Goal: Task Accomplishment & Management: Complete application form

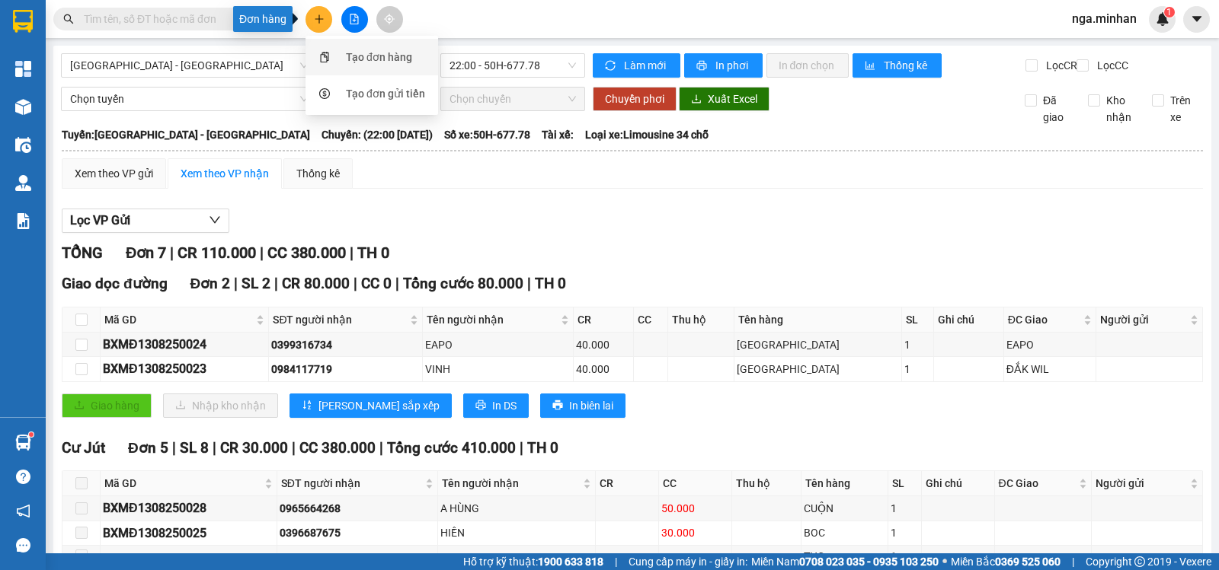
click at [369, 55] on div "Tạo đơn hàng" at bounding box center [379, 57] width 66 height 17
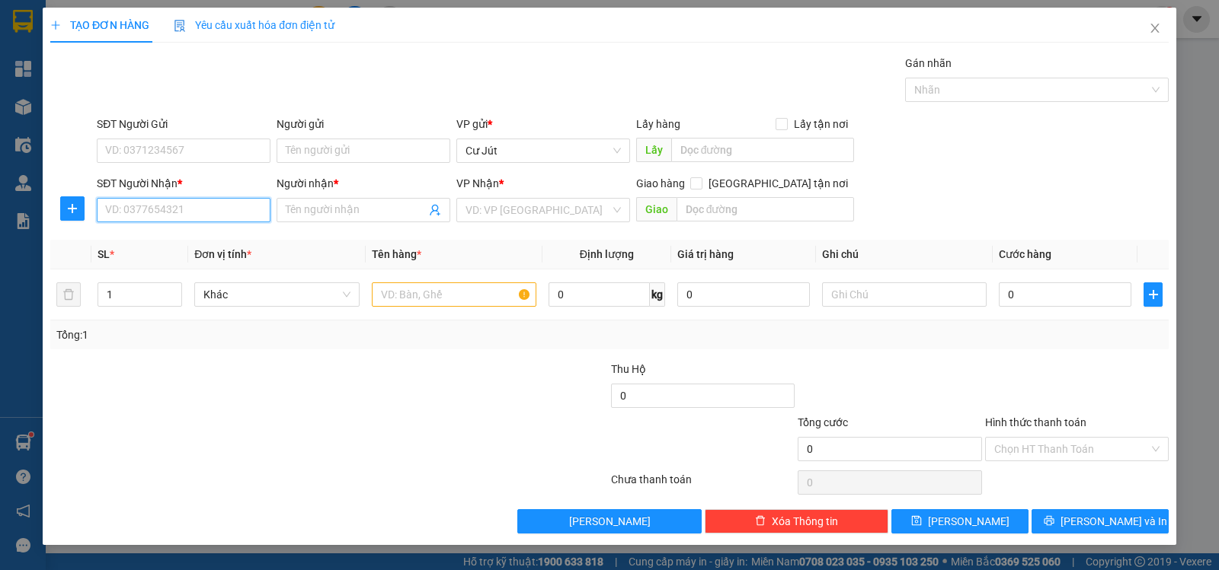
click at [198, 211] on input "SĐT Người Nhận *" at bounding box center [184, 210] width 174 height 24
type input "0934840475"
click at [334, 205] on input "Người nhận *" at bounding box center [356, 210] width 140 height 17
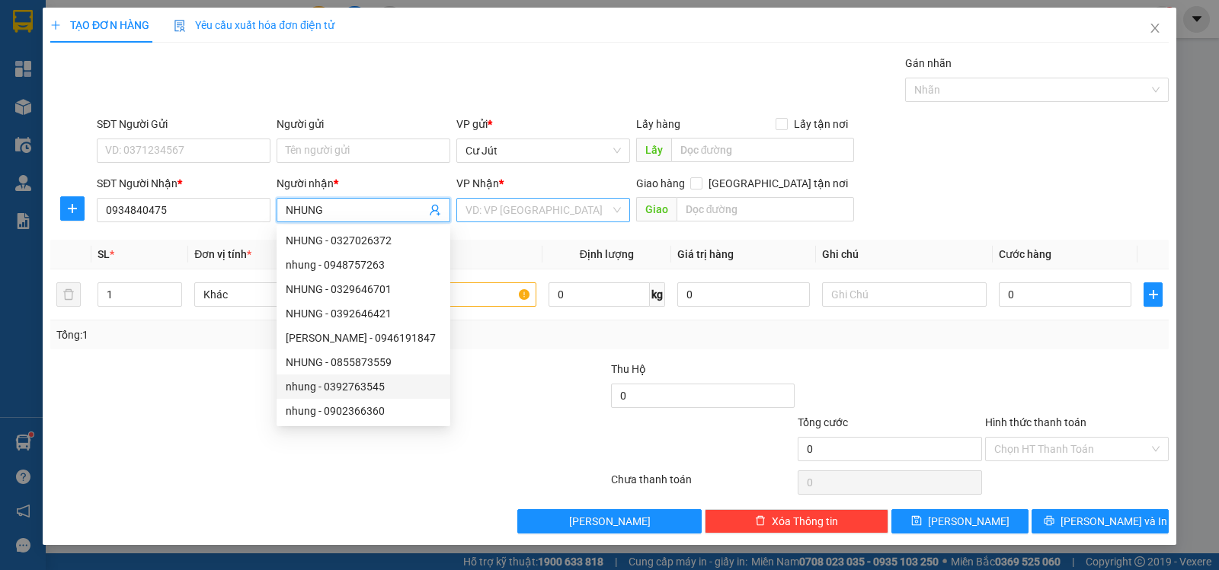
type input "NHUNG"
click at [504, 211] on input "search" at bounding box center [537, 210] width 145 height 23
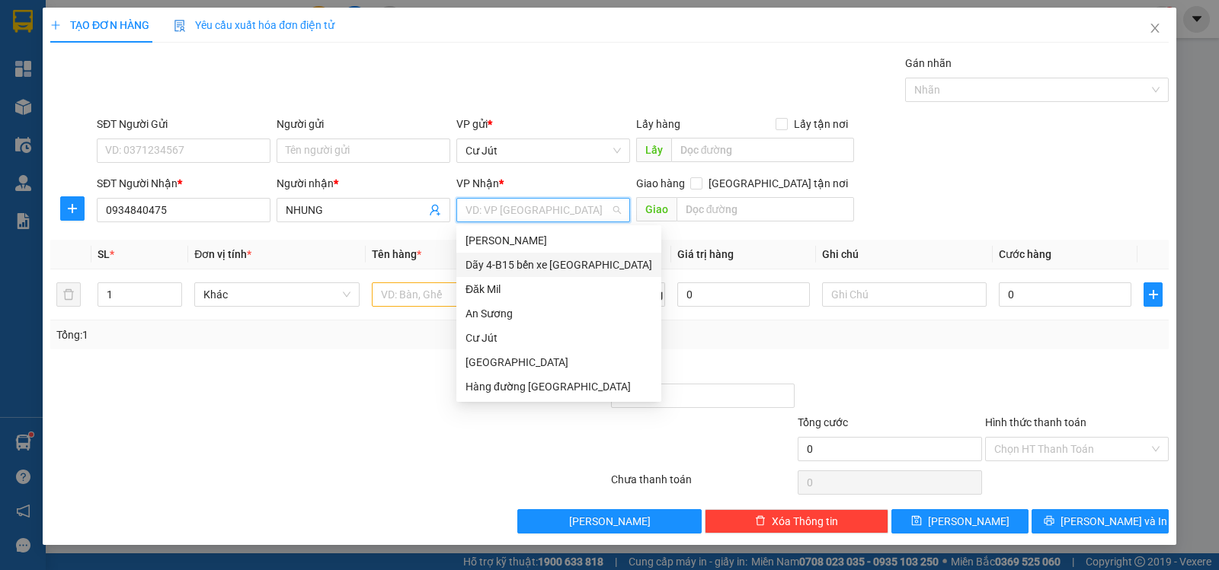
click at [532, 261] on div "Dãy 4-B15 bến xe [GEOGRAPHIC_DATA]" at bounding box center [558, 265] width 187 height 17
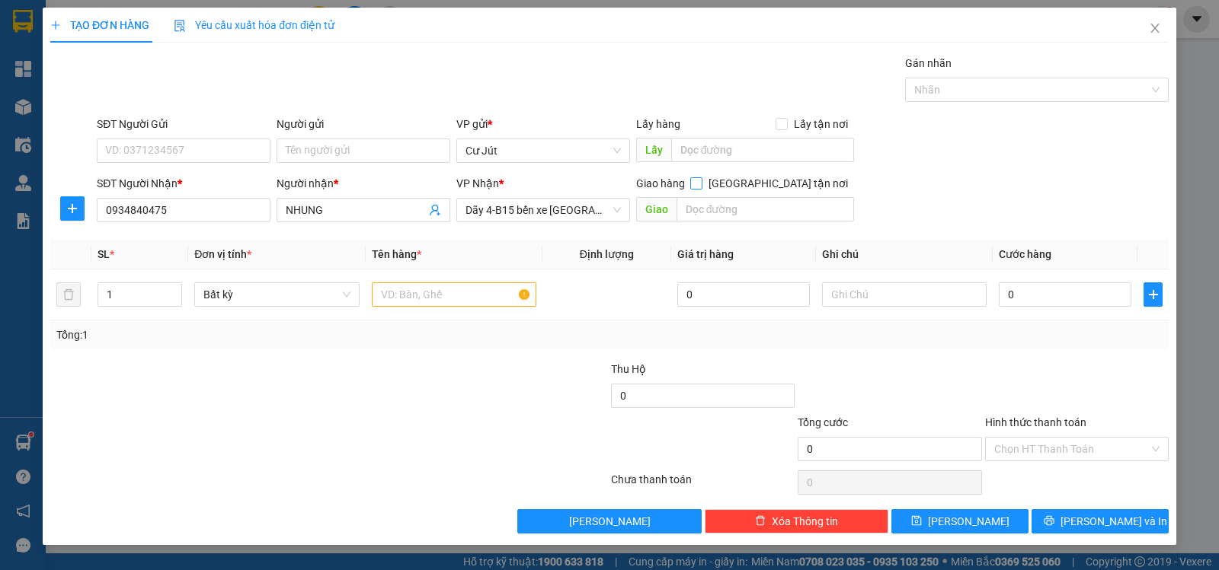
click at [701, 184] on input "[GEOGRAPHIC_DATA] tận nơi" at bounding box center [695, 182] width 11 height 11
checkbox input "true"
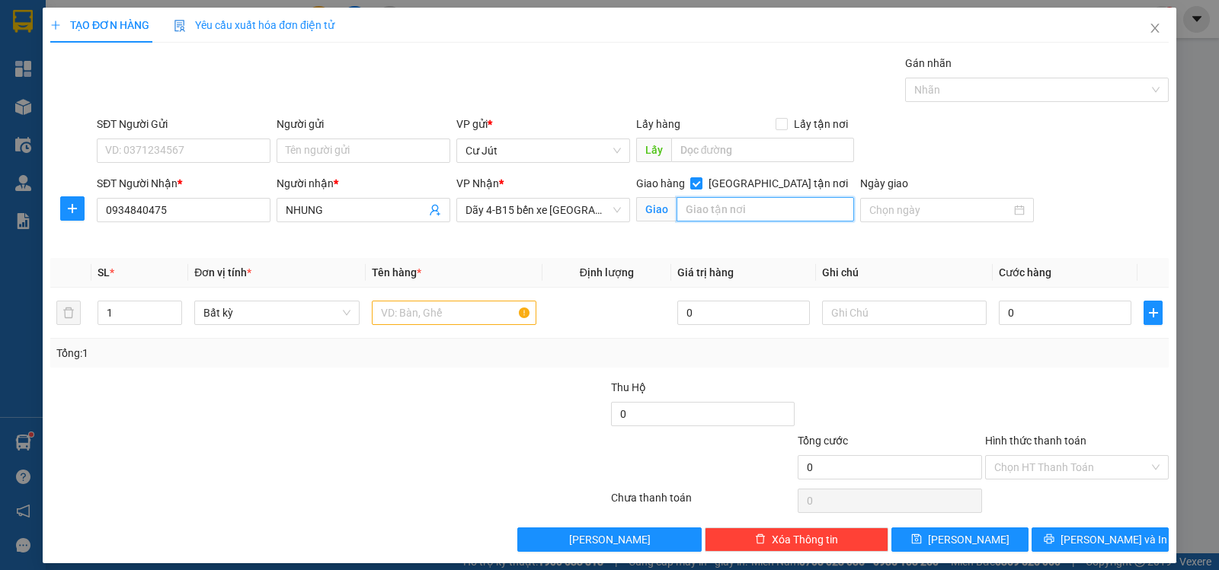
click at [763, 211] on input "text" at bounding box center [765, 209] width 178 height 24
click at [676, 207] on input "TRƯỜNG SA" at bounding box center [765, 209] width 178 height 24
click at [793, 209] on input "1392 TRƯỜNG SA" at bounding box center [765, 209] width 178 height 24
type input "1392 TRƯỜNG SA - [GEOGRAPHIC_DATA]"
click at [420, 322] on input "text" at bounding box center [454, 313] width 165 height 24
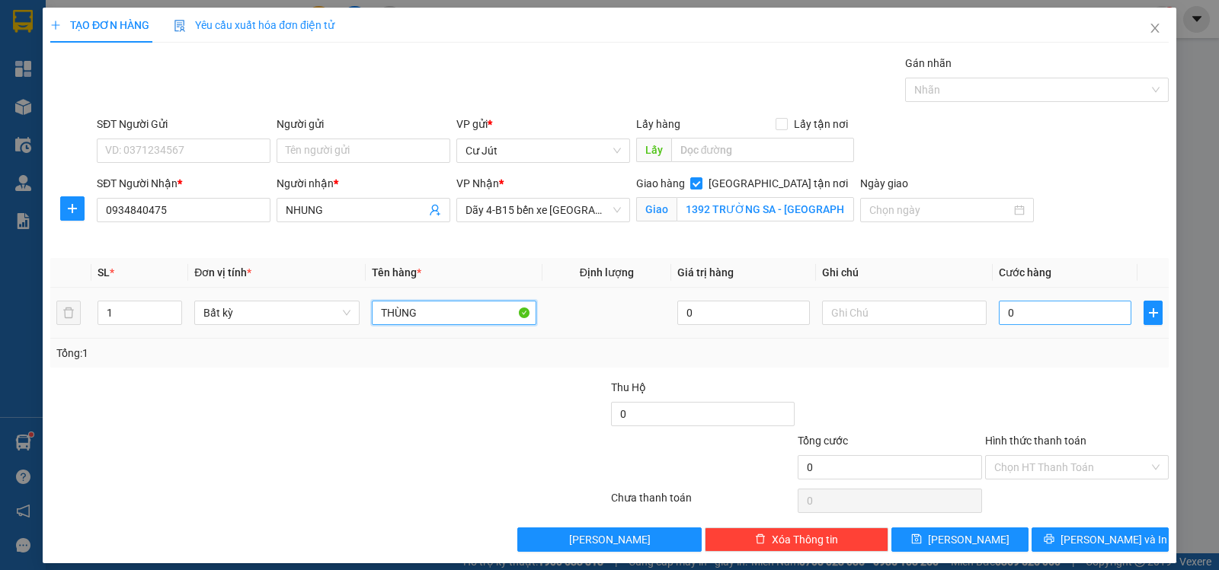
type input "THÙNG"
type input "4"
type input "40"
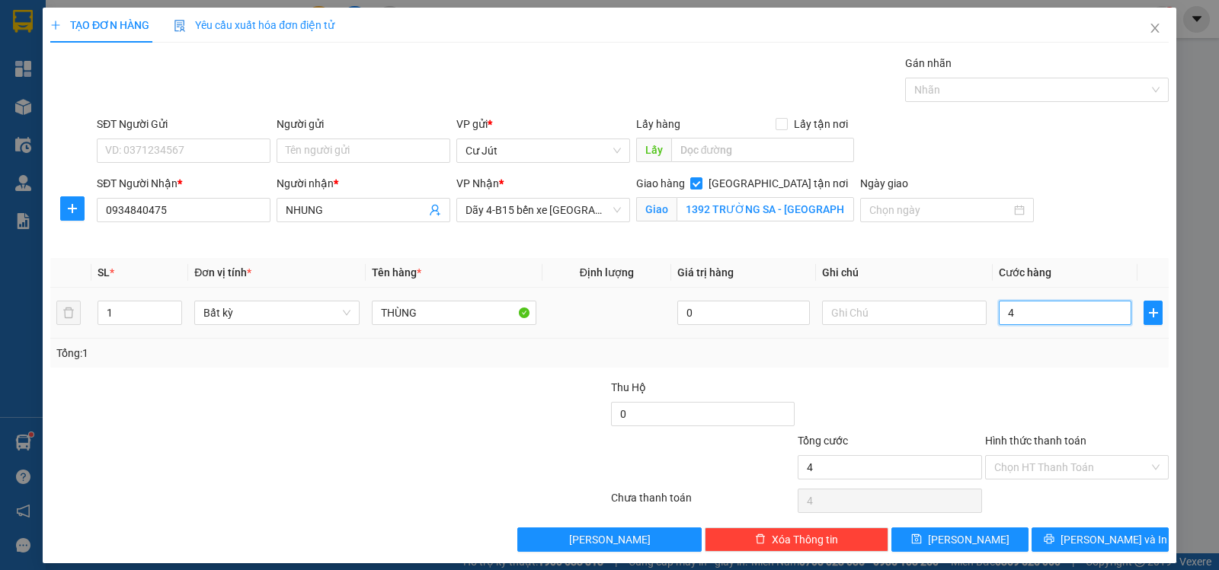
type input "40"
type input "40.000"
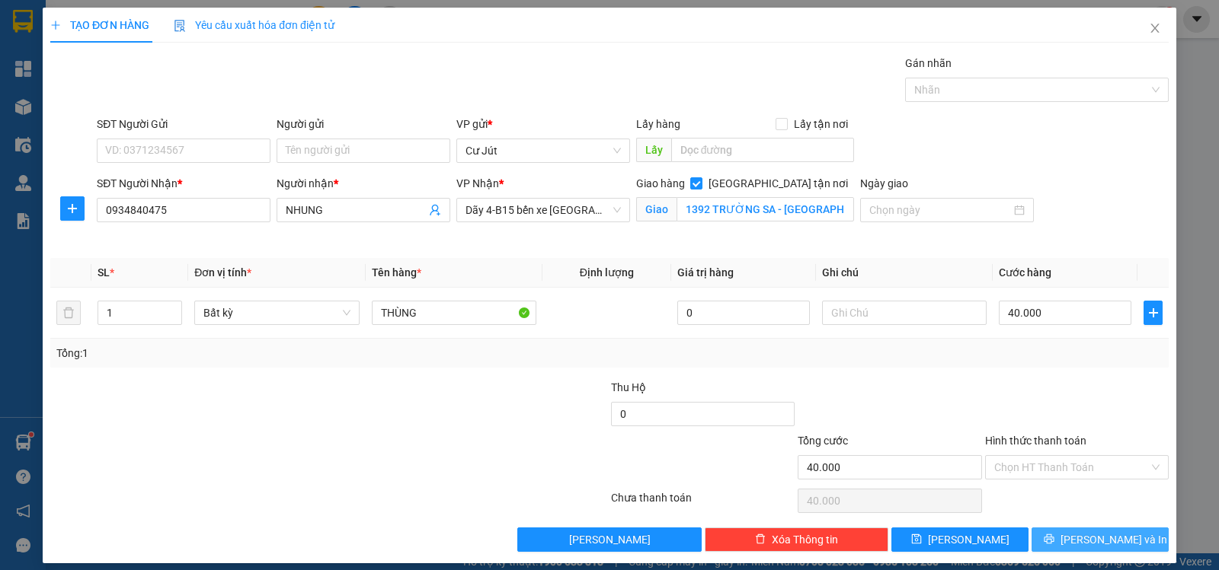
click at [1082, 544] on span "[PERSON_NAME] và In" at bounding box center [1113, 540] width 107 height 17
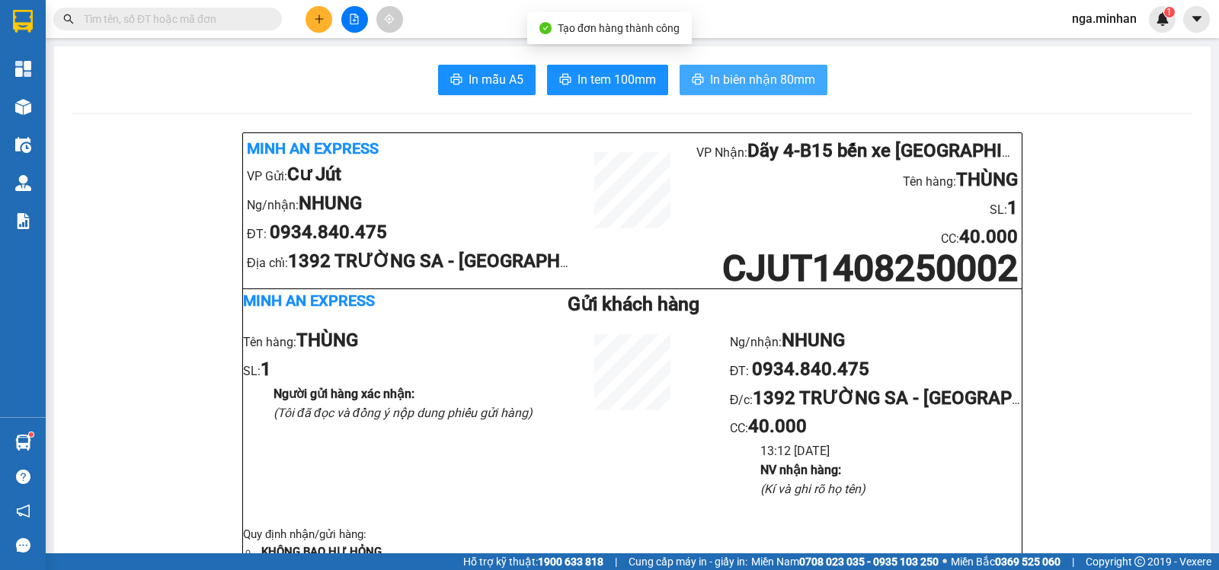
click at [769, 75] on span "In biên nhận 80mm" at bounding box center [762, 79] width 105 height 19
